Goal: Information Seeking & Learning: Learn about a topic

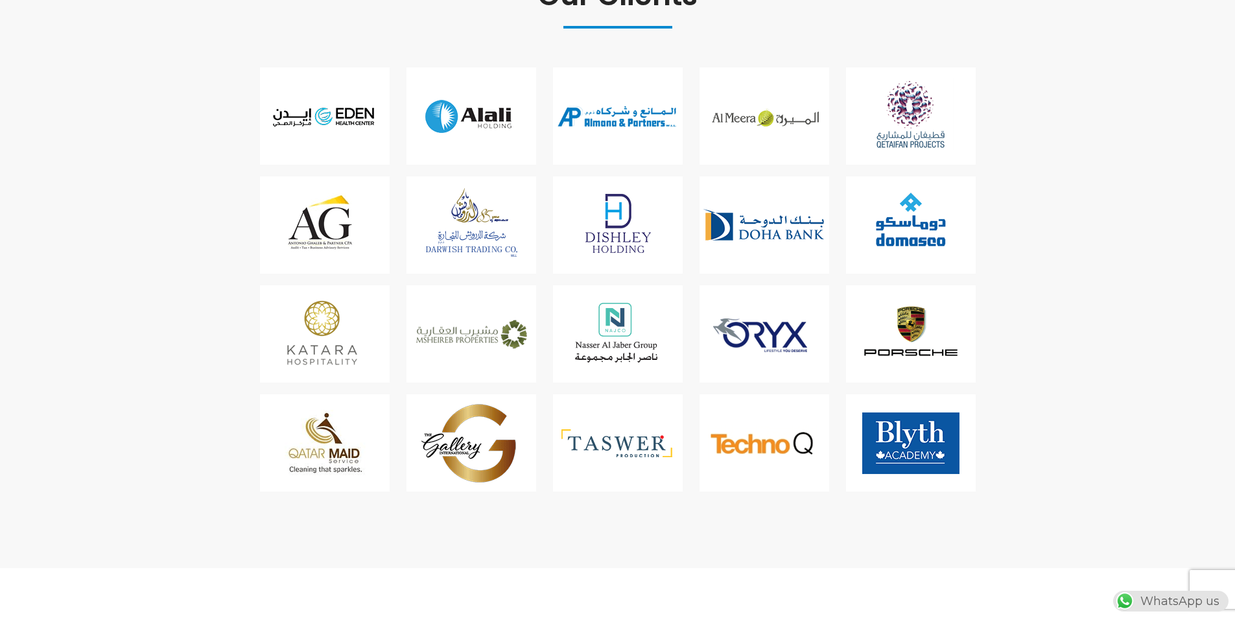
scroll to position [3850, 0]
